Goal: Task Accomplishment & Management: Complete application form

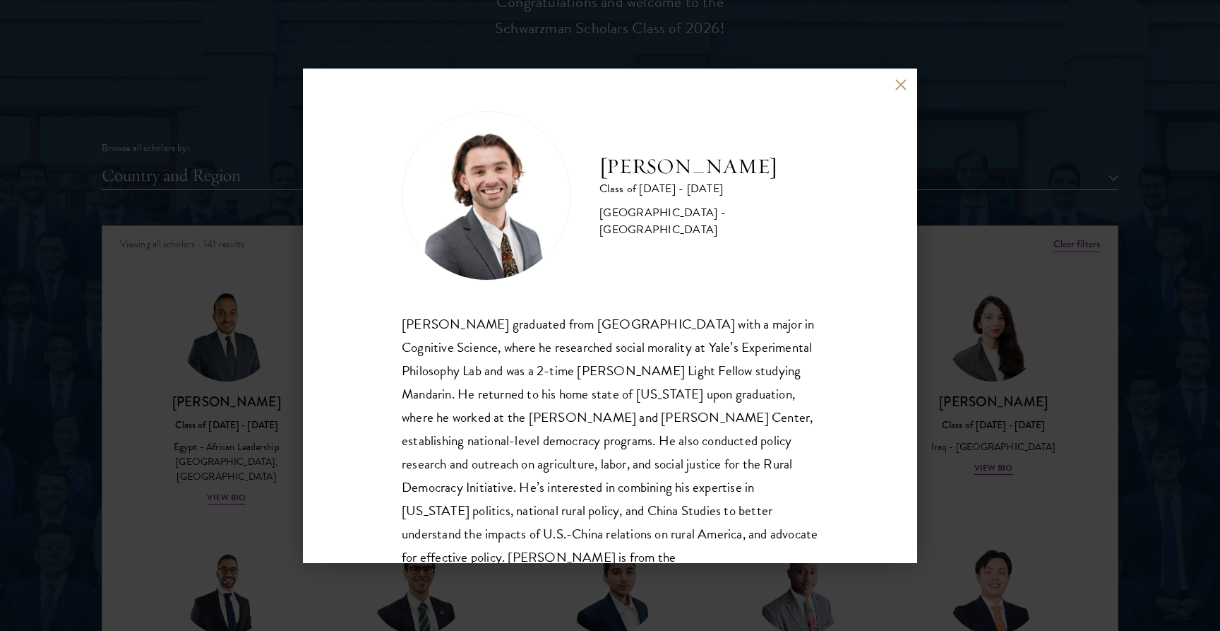
scroll to position [33, 0]
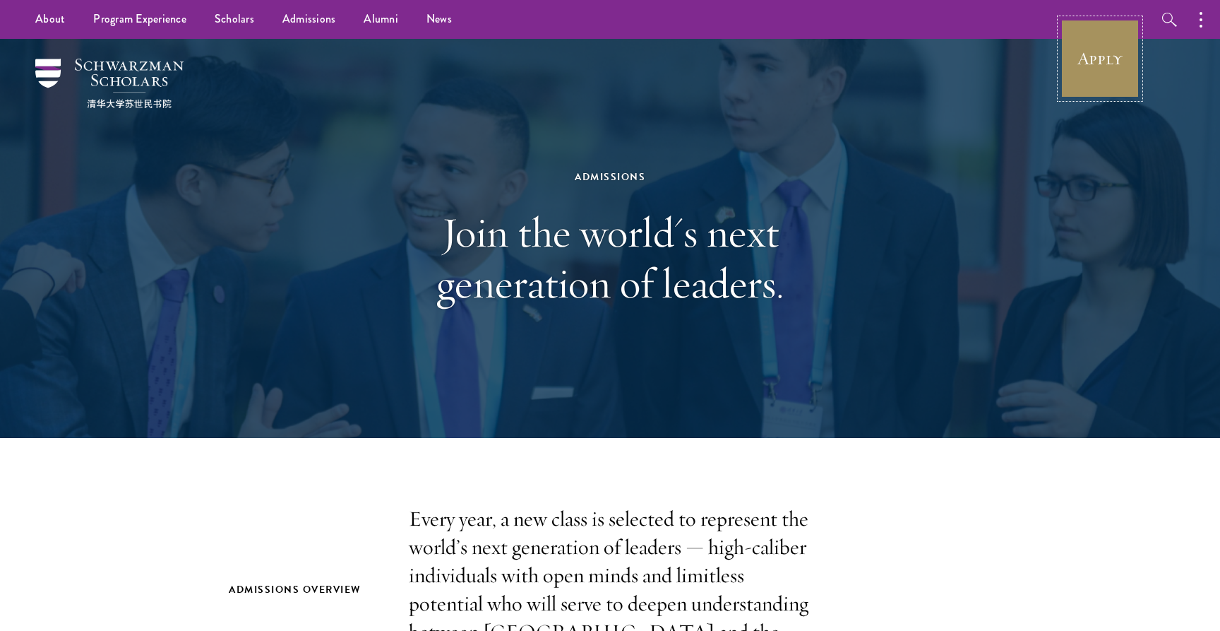
click at [1095, 76] on link "Apply" at bounding box center [1100, 58] width 79 height 79
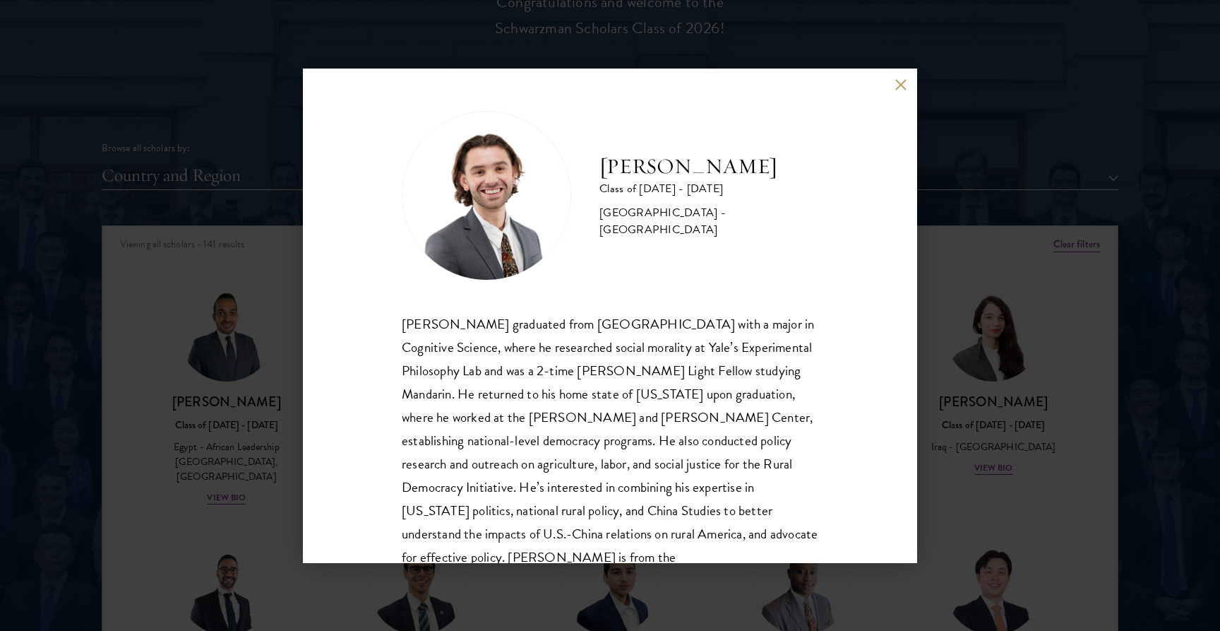
click at [908, 84] on div "Brendan Campbell Class of 2024 - 2025 United States of America - Yale Universit…" at bounding box center [610, 316] width 614 height 494
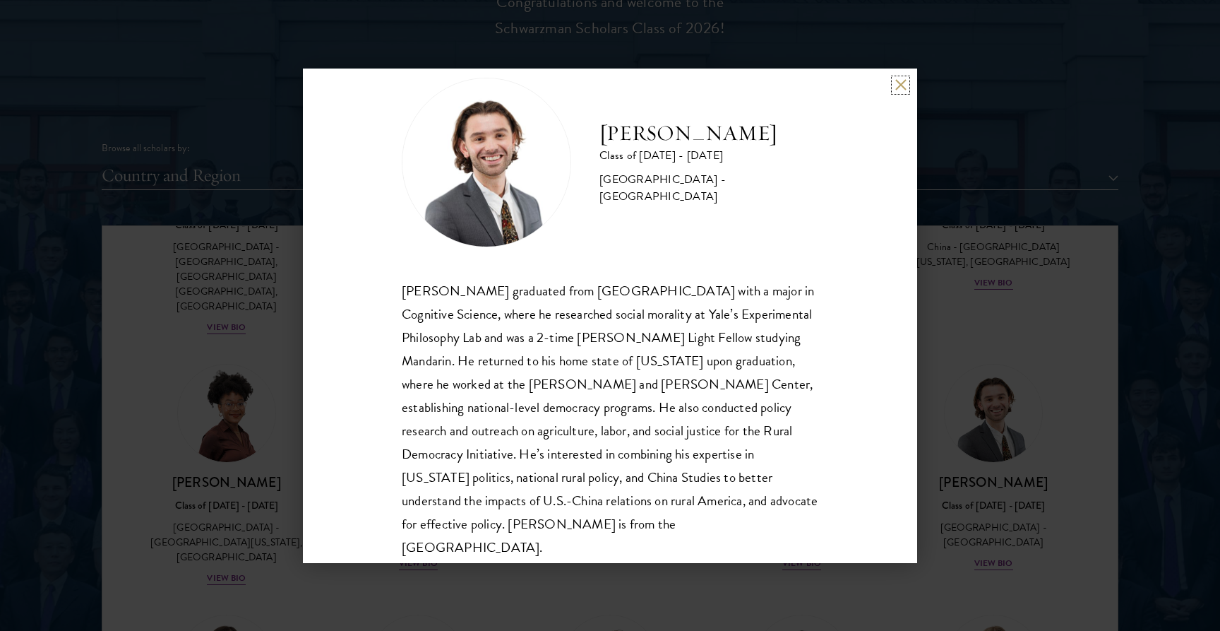
click at [906, 83] on button at bounding box center [901, 85] width 12 height 12
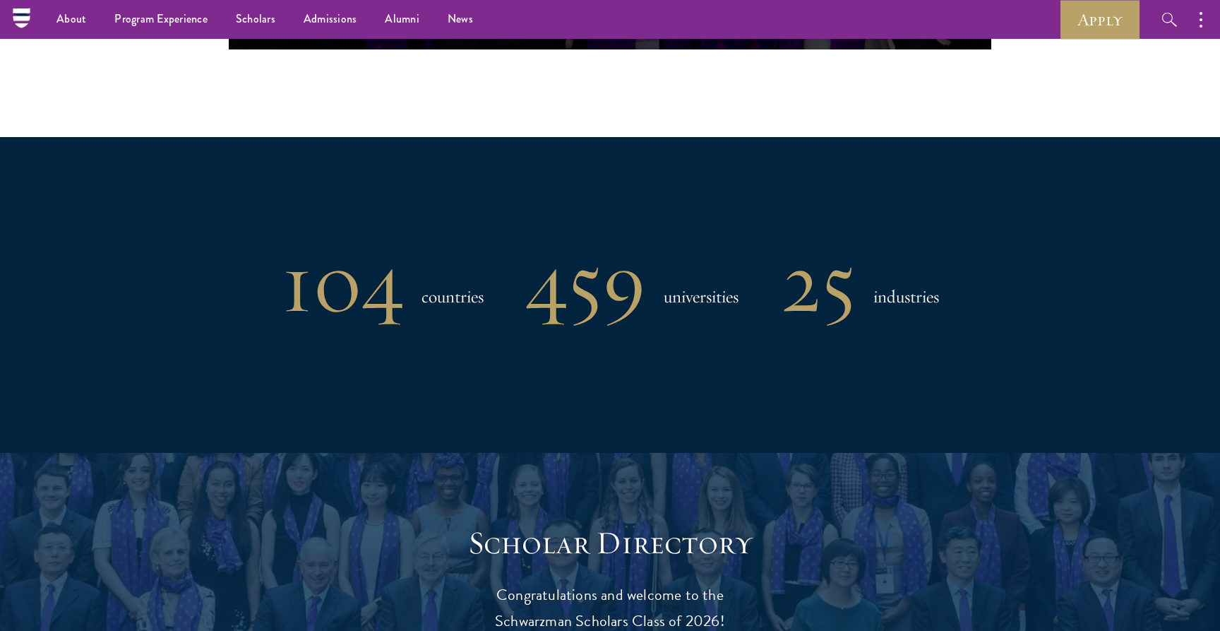
scroll to position [1036, 0]
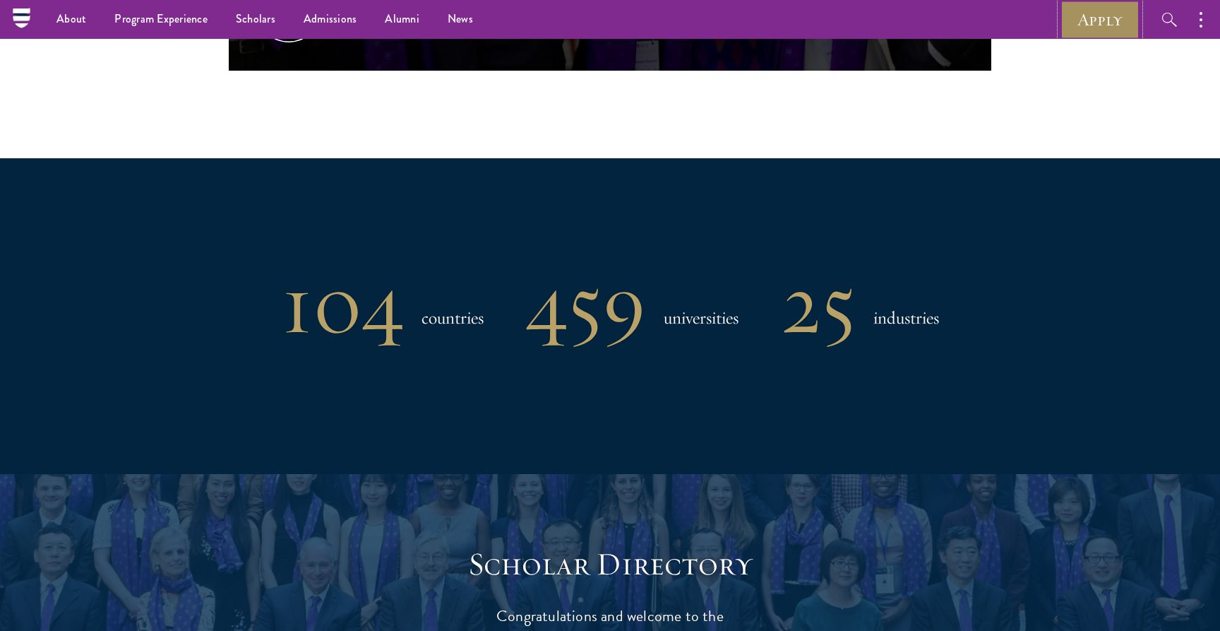
click at [1084, 13] on link "Apply" at bounding box center [1100, 19] width 79 height 39
